Goal: Task Accomplishment & Management: Manage account settings

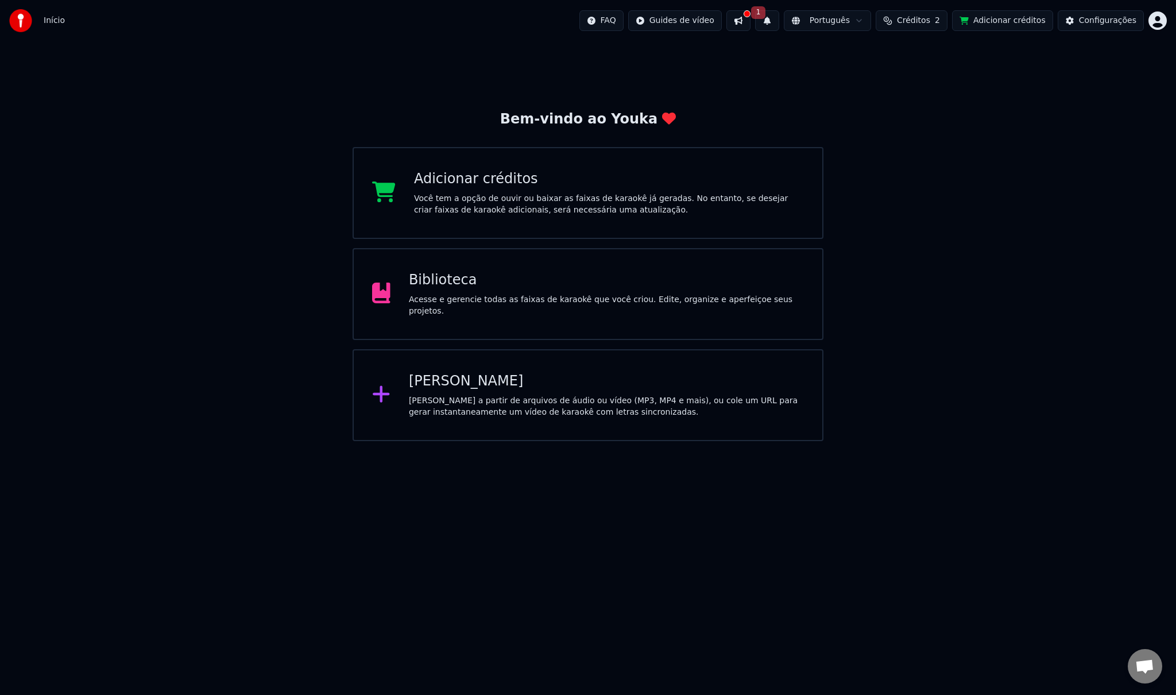
click at [921, 21] on span "Créditos" at bounding box center [913, 20] width 33 height 11
click at [919, 107] on button "Atualizar" at bounding box center [924, 106] width 64 height 21
click at [872, 78] on td "15" at bounding box center [864, 76] width 53 height 21
click at [919, 108] on button "Atualizar" at bounding box center [924, 106] width 64 height 21
click at [940, 24] on span "2" at bounding box center [937, 20] width 5 height 11
